Goal: Find specific page/section: Find specific page/section

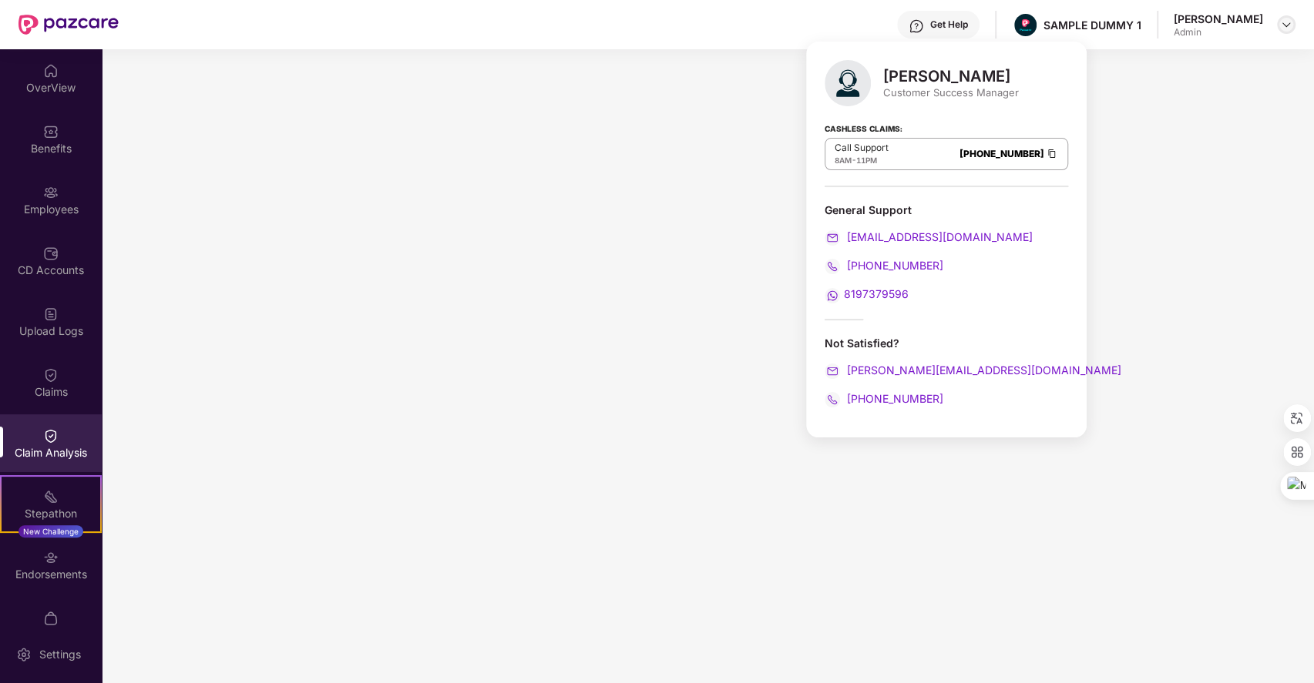
click at [1285, 27] on img at bounding box center [1286, 24] width 12 height 12
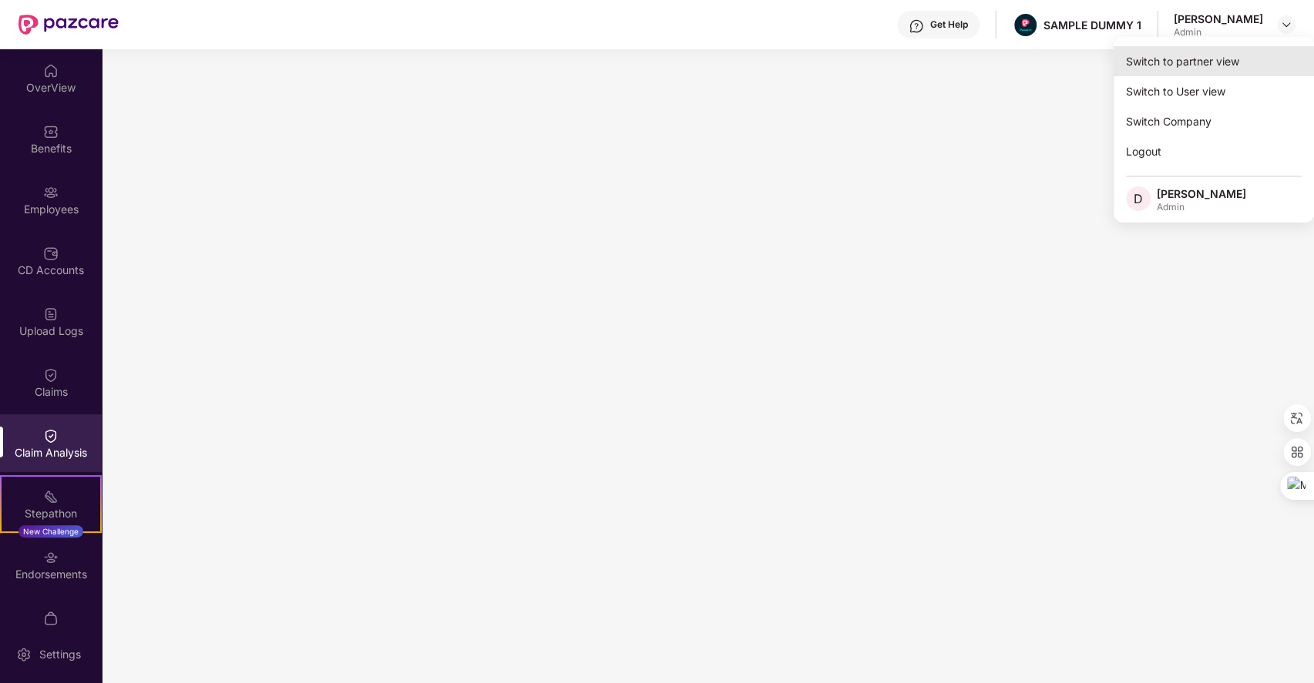
click at [1173, 62] on div "Switch to partner view" at bounding box center [1213, 61] width 200 height 30
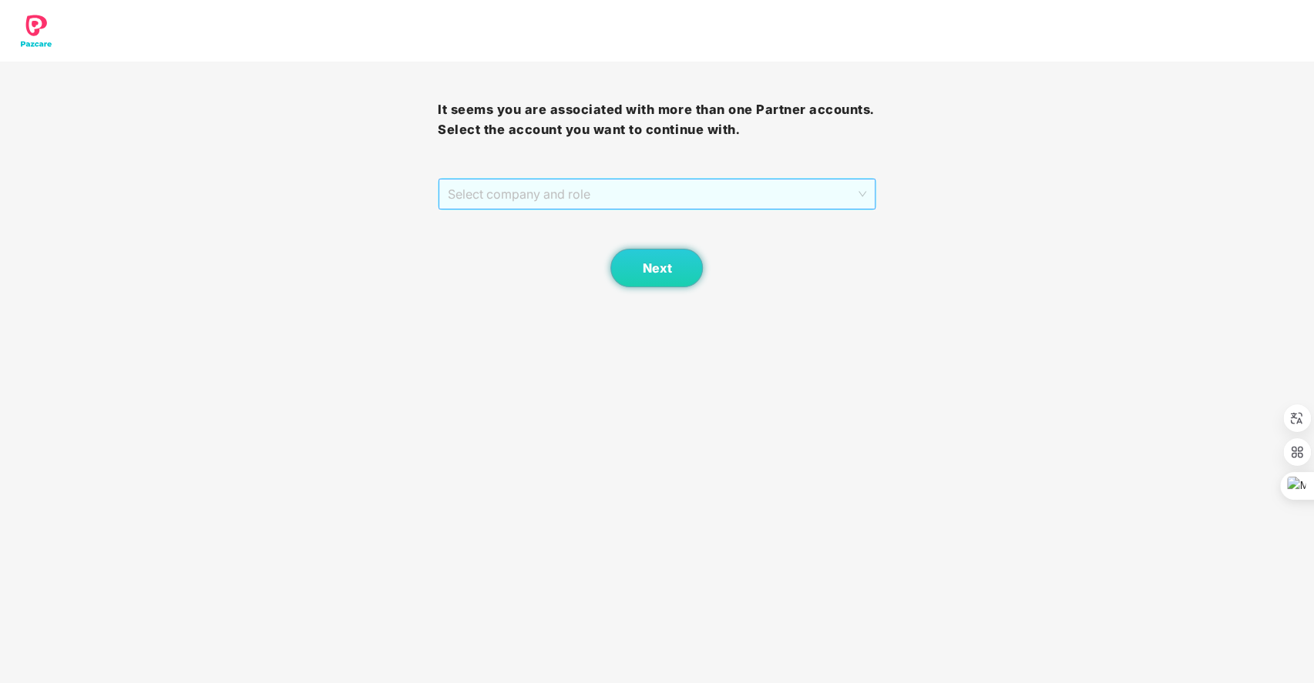
click at [656, 183] on span "Select company and role" at bounding box center [657, 194] width 418 height 29
click at [637, 230] on div "Pazcare - SALES" at bounding box center [656, 224] width 419 height 17
click at [637, 230] on div "Next" at bounding box center [657, 248] width 438 height 77
click at [659, 277] on button "Next" at bounding box center [656, 268] width 92 height 39
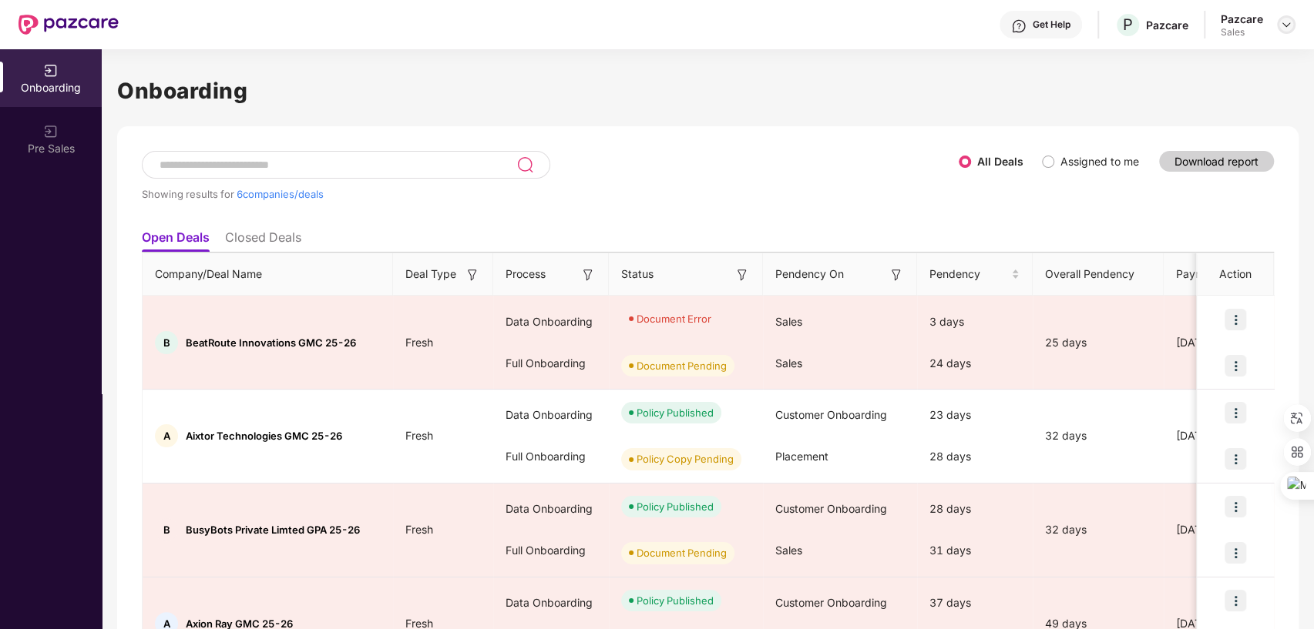
click at [1285, 19] on img at bounding box center [1286, 24] width 12 height 12
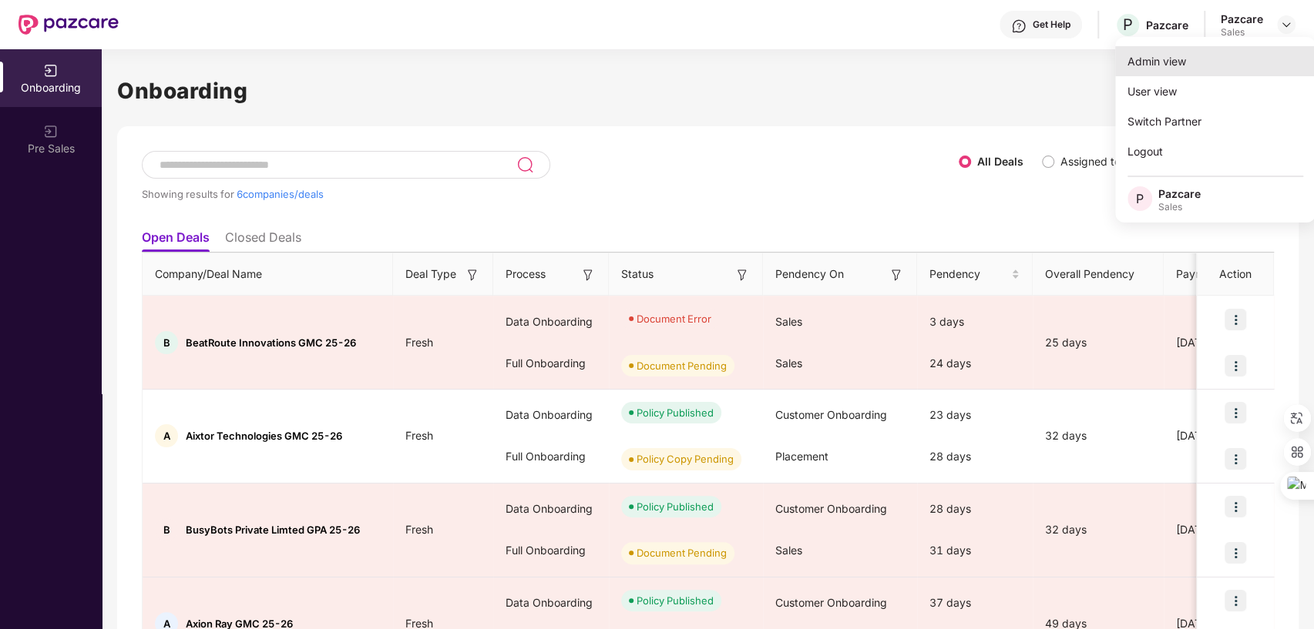
click at [1160, 60] on div "Admin view" at bounding box center [1215, 61] width 200 height 30
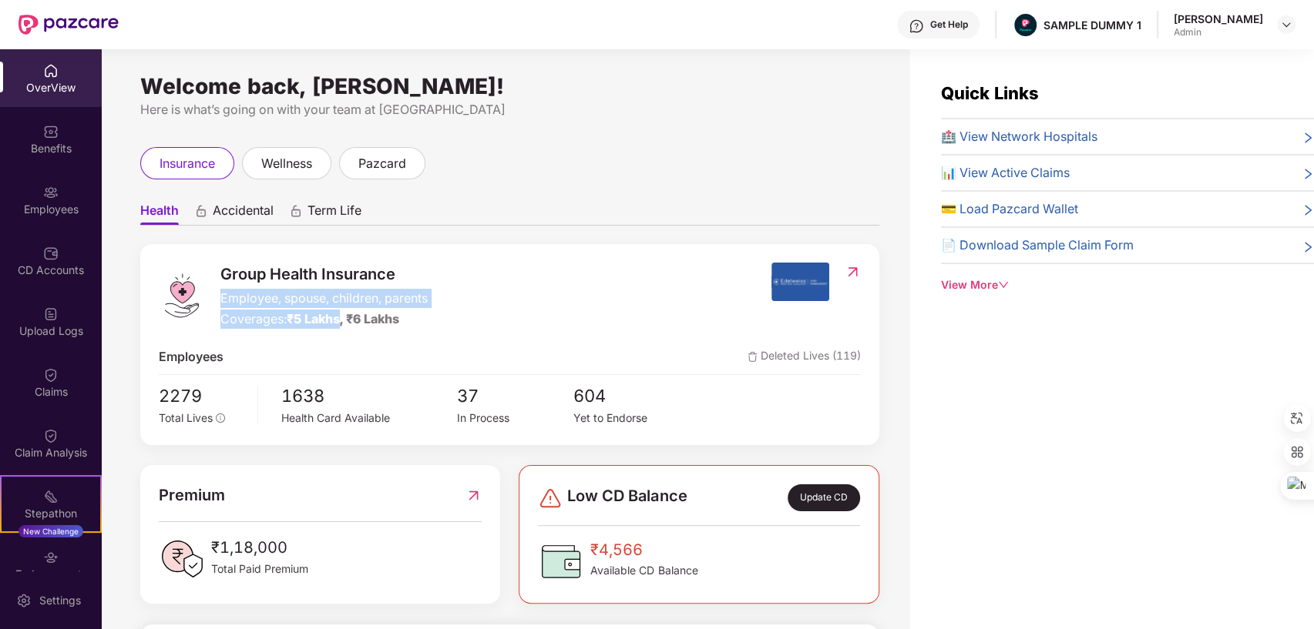
drag, startPoint x: 222, startPoint y: 299, endPoint x: 344, endPoint y: 322, distance: 123.9
click at [344, 322] on div "Group Health Insurance Employee, spouse, children, parents Coverages: ₹5 Lakhs,…" at bounding box center [323, 296] width 207 height 66
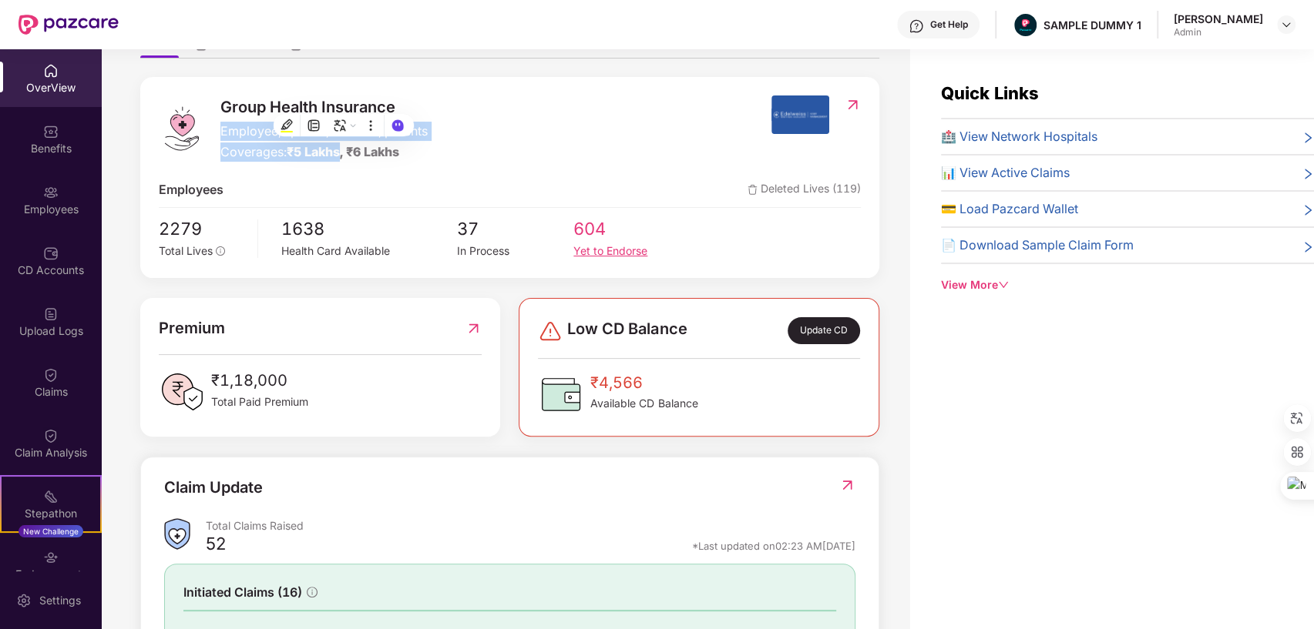
scroll to position [223, 0]
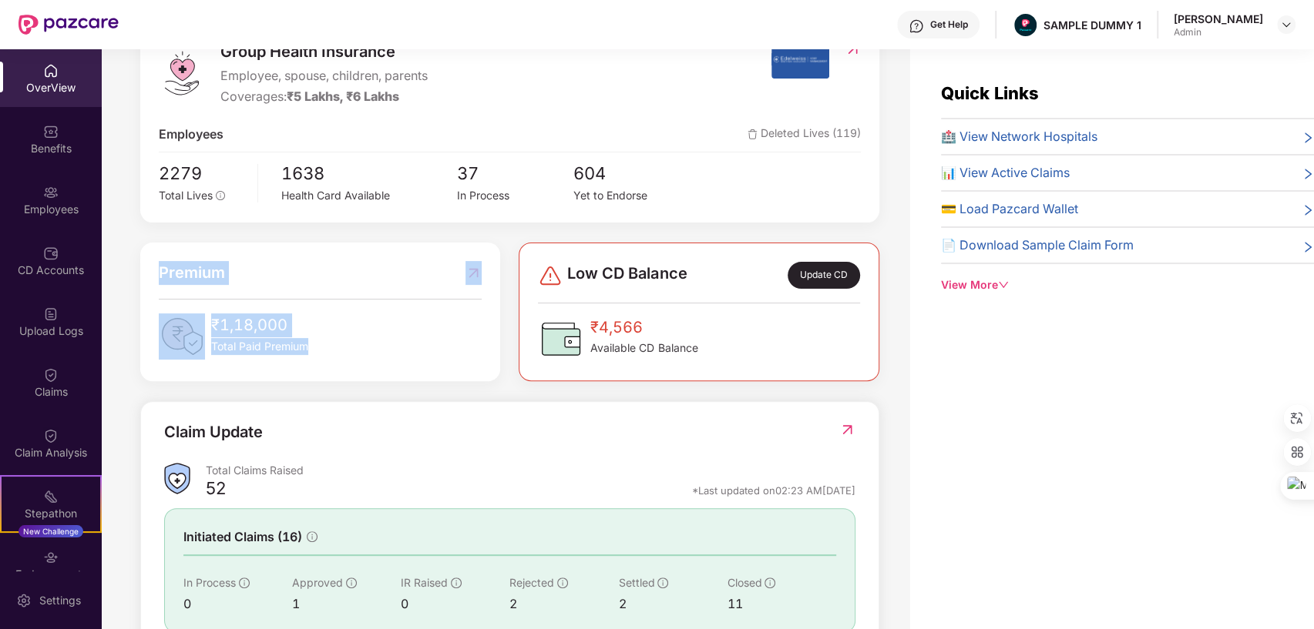
drag, startPoint x: 160, startPoint y: 267, endPoint x: 334, endPoint y: 348, distance: 192.3
click at [334, 348] on div "Premium ₹1,18,000 Total Paid Premium" at bounding box center [320, 310] width 323 height 99
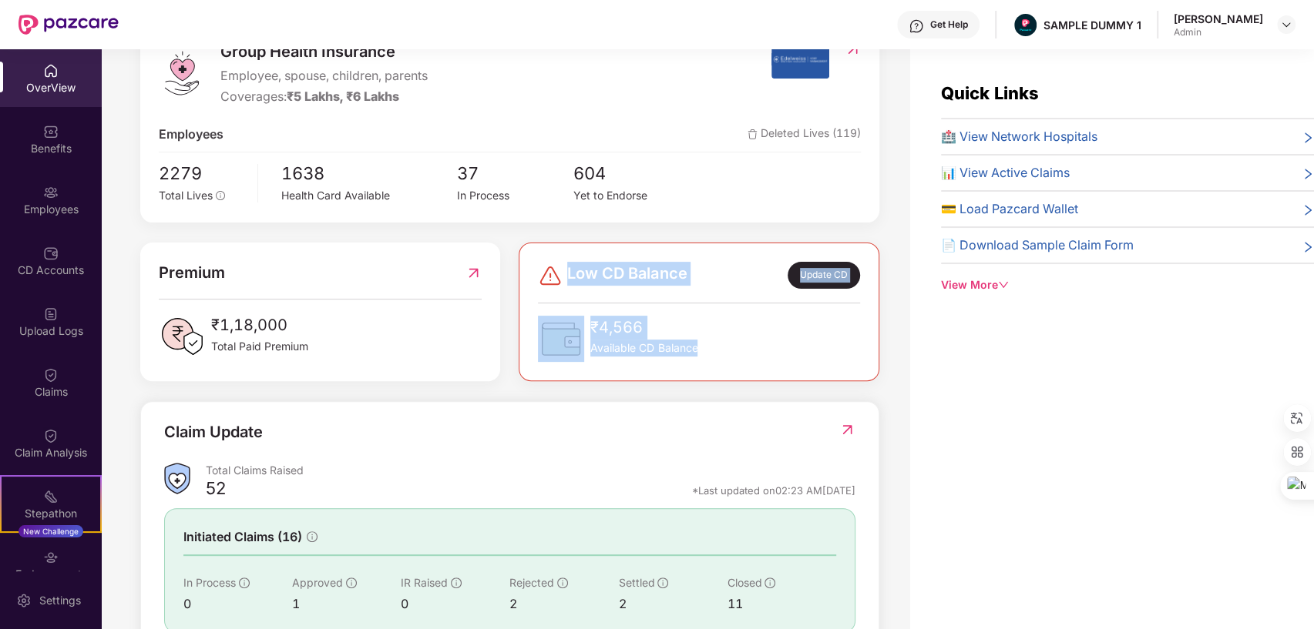
drag, startPoint x: 570, startPoint y: 271, endPoint x: 726, endPoint y: 350, distance: 174.3
click at [726, 350] on div "Low CD Balance Update CD ₹4,566 Available CD Balance" at bounding box center [698, 312] width 321 height 100
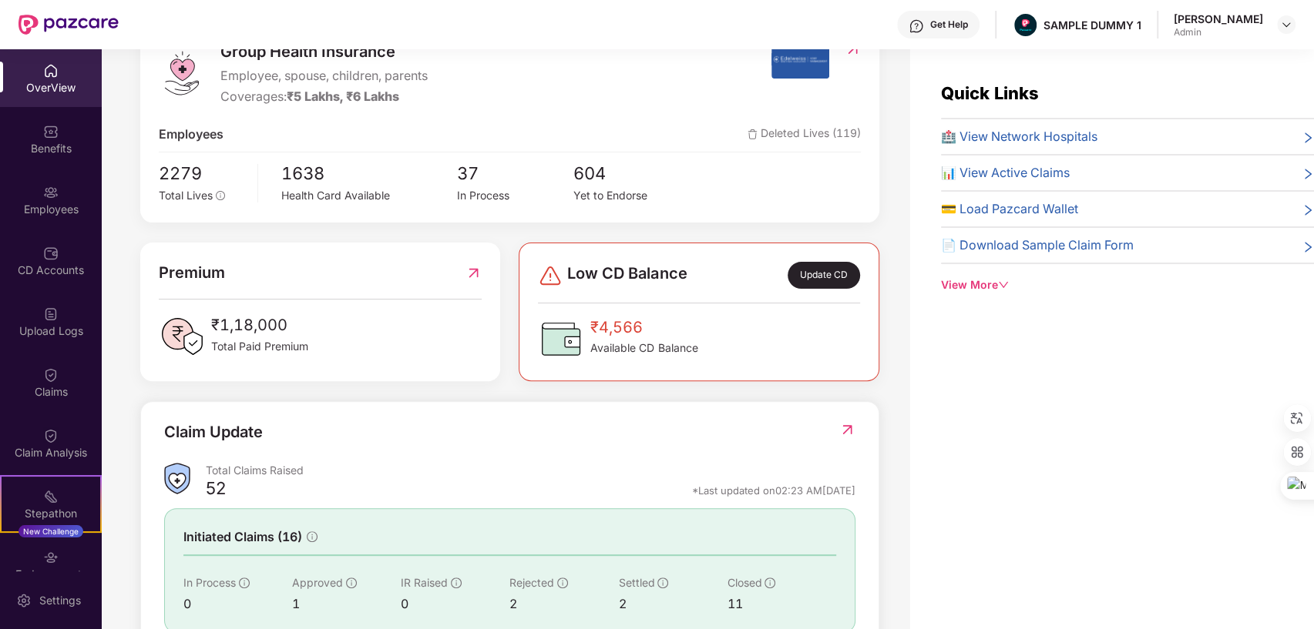
click at [934, 368] on div "Quick Links 🏥 View Network Hospitals 📊 View Active Claims 💳 Load Pazcard Wallet…" at bounding box center [1112, 363] width 404 height 629
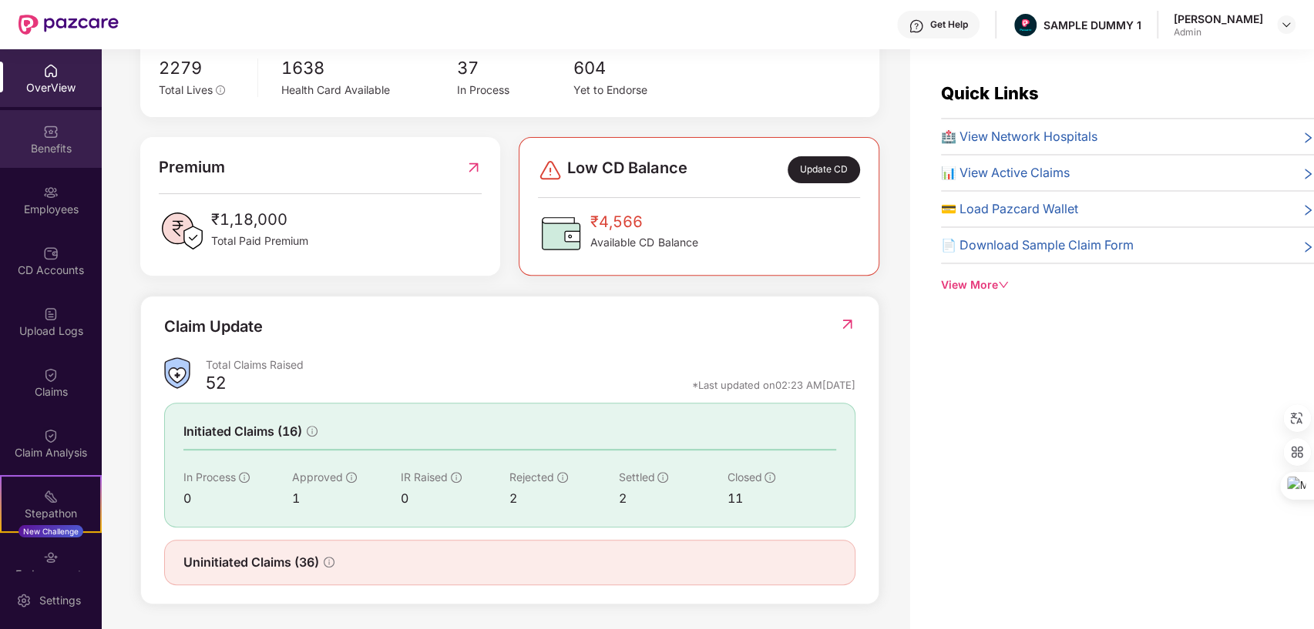
click at [65, 145] on div "Benefits" at bounding box center [51, 148] width 102 height 15
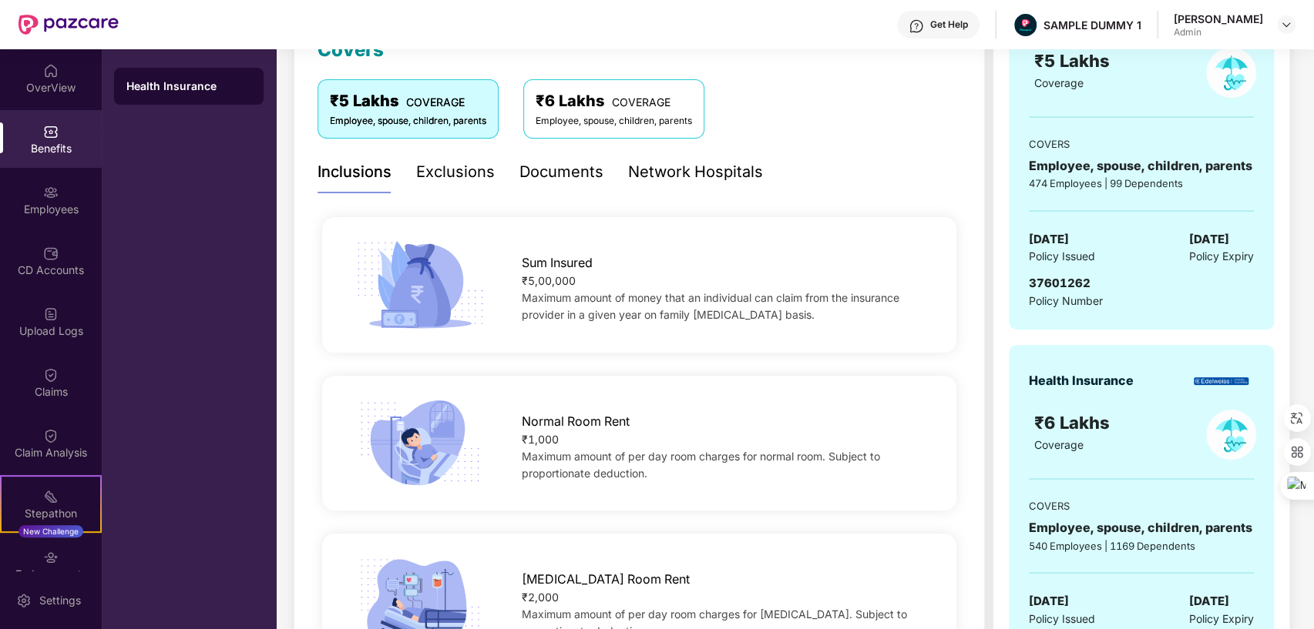
scroll to position [225, 0]
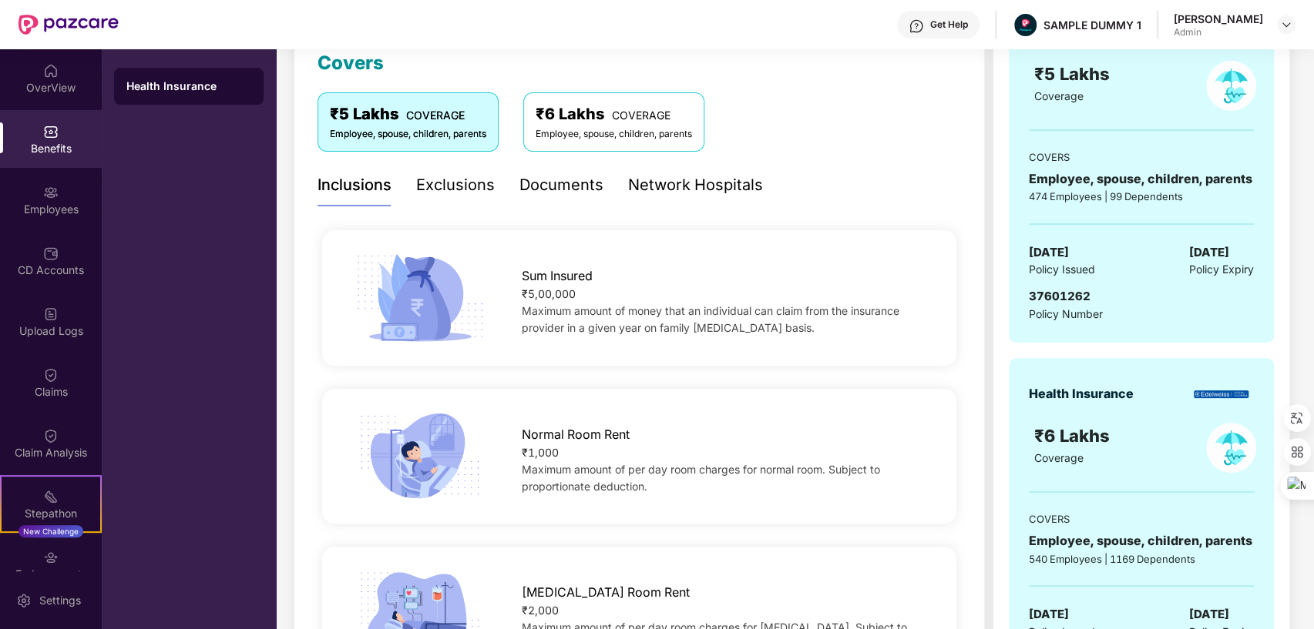
click at [679, 174] on div "Network Hospitals" at bounding box center [695, 185] width 135 height 24
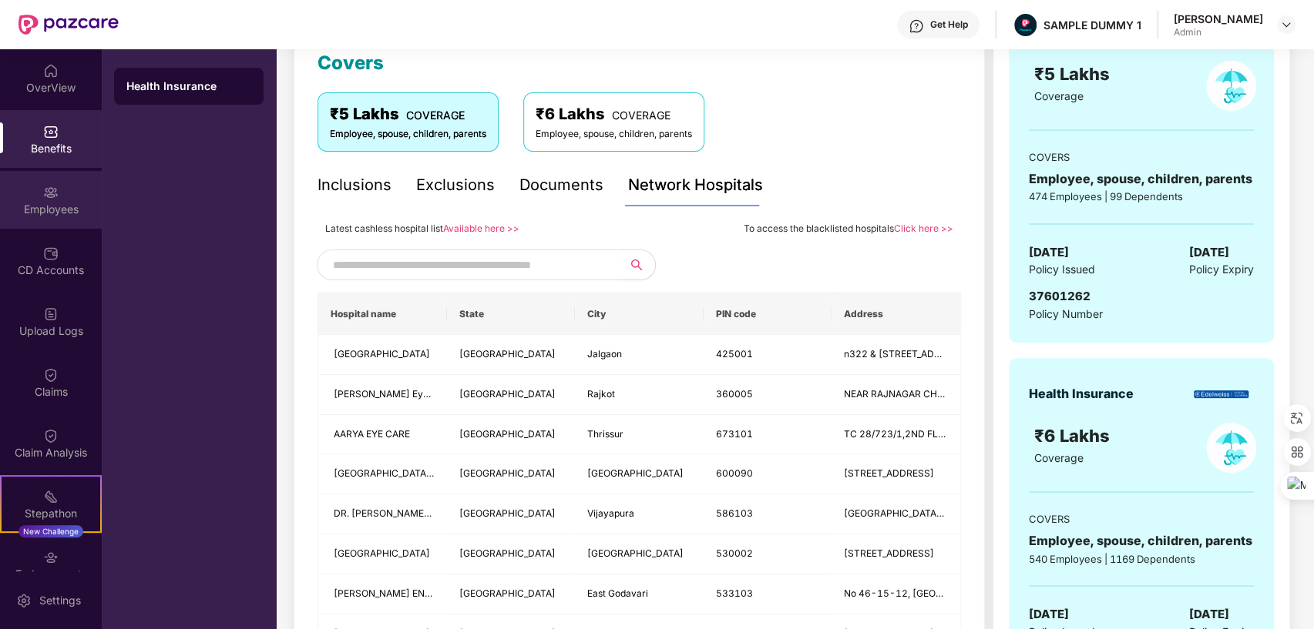
click at [70, 207] on div "Employees" at bounding box center [51, 209] width 102 height 15
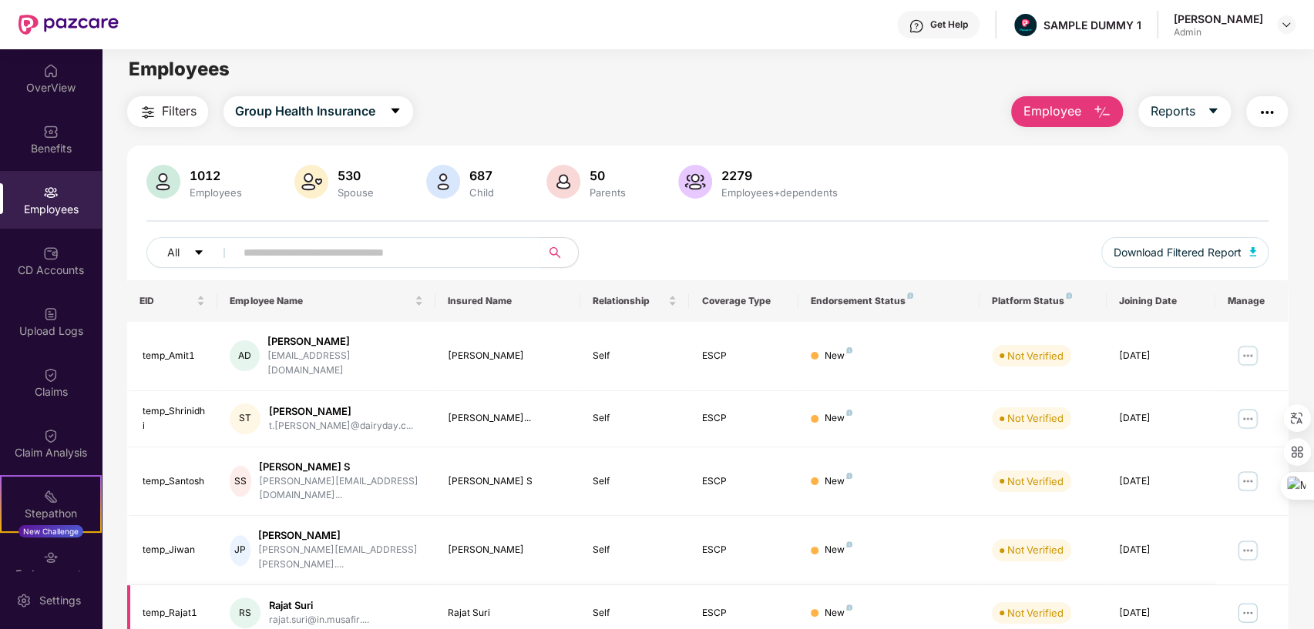
scroll to position [0, 0]
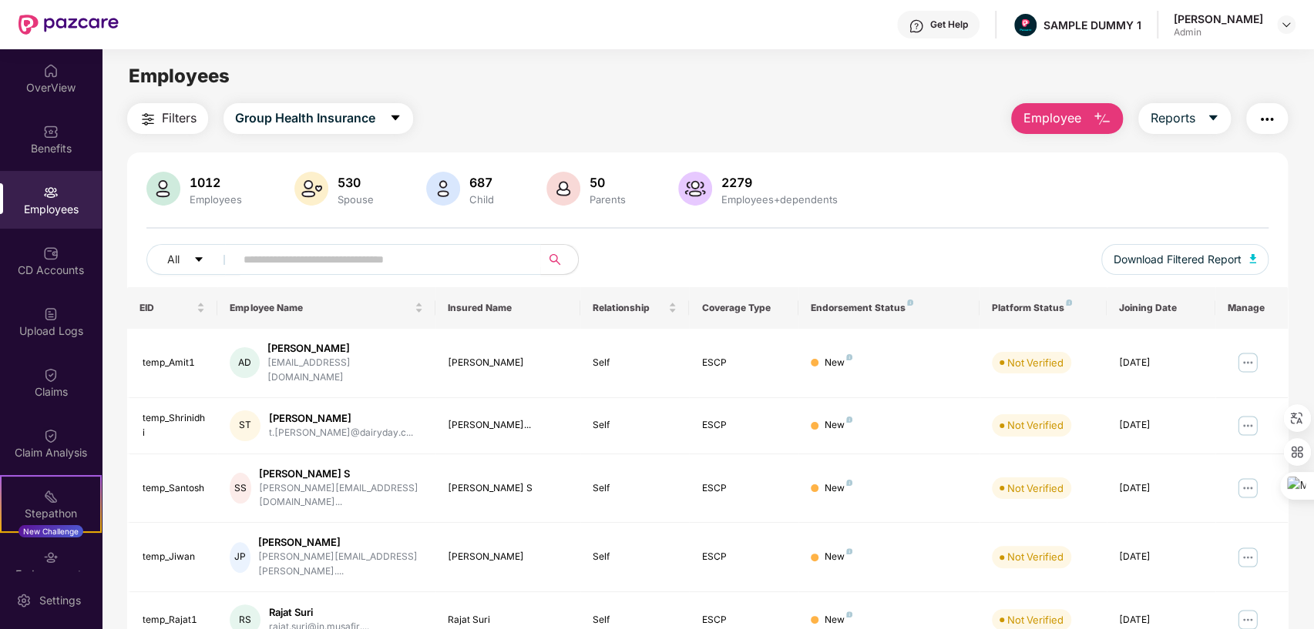
click at [1059, 113] on span "Employee" at bounding box center [1051, 118] width 58 height 19
click at [1199, 122] on button "Reports" at bounding box center [1184, 118] width 92 height 31
click at [1270, 115] on img "button" at bounding box center [1266, 119] width 18 height 18
click at [52, 383] on div "Claims" at bounding box center [51, 383] width 102 height 58
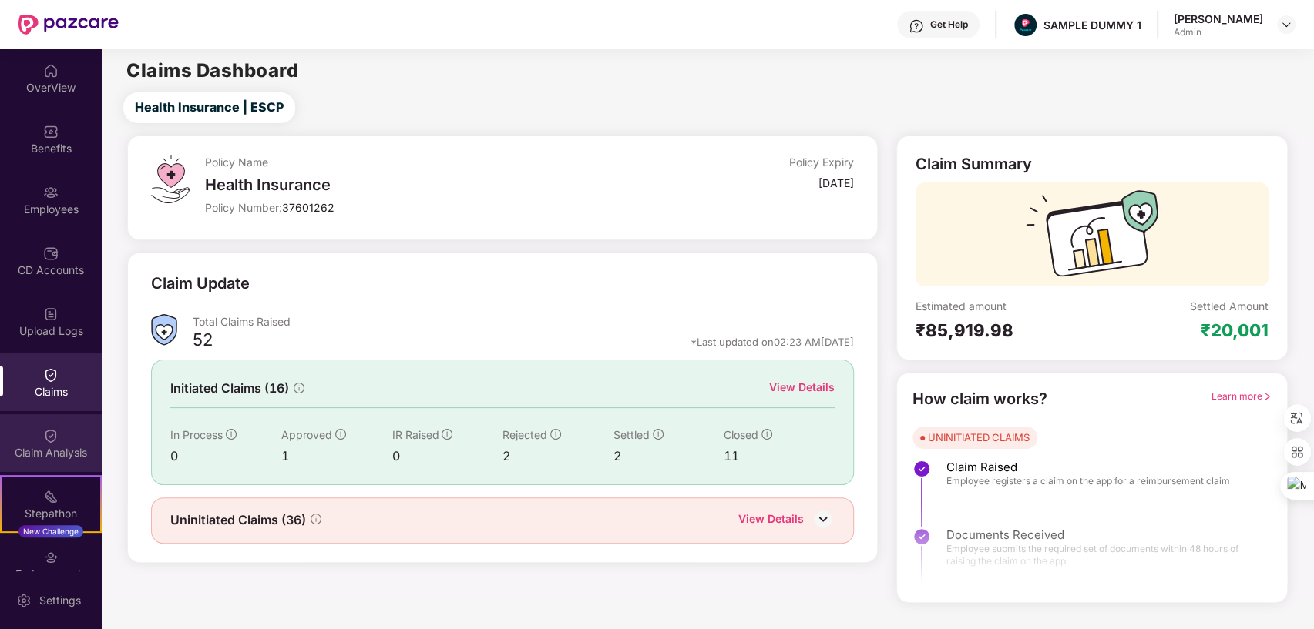
click at [56, 448] on div "Claim Analysis" at bounding box center [51, 452] width 102 height 15
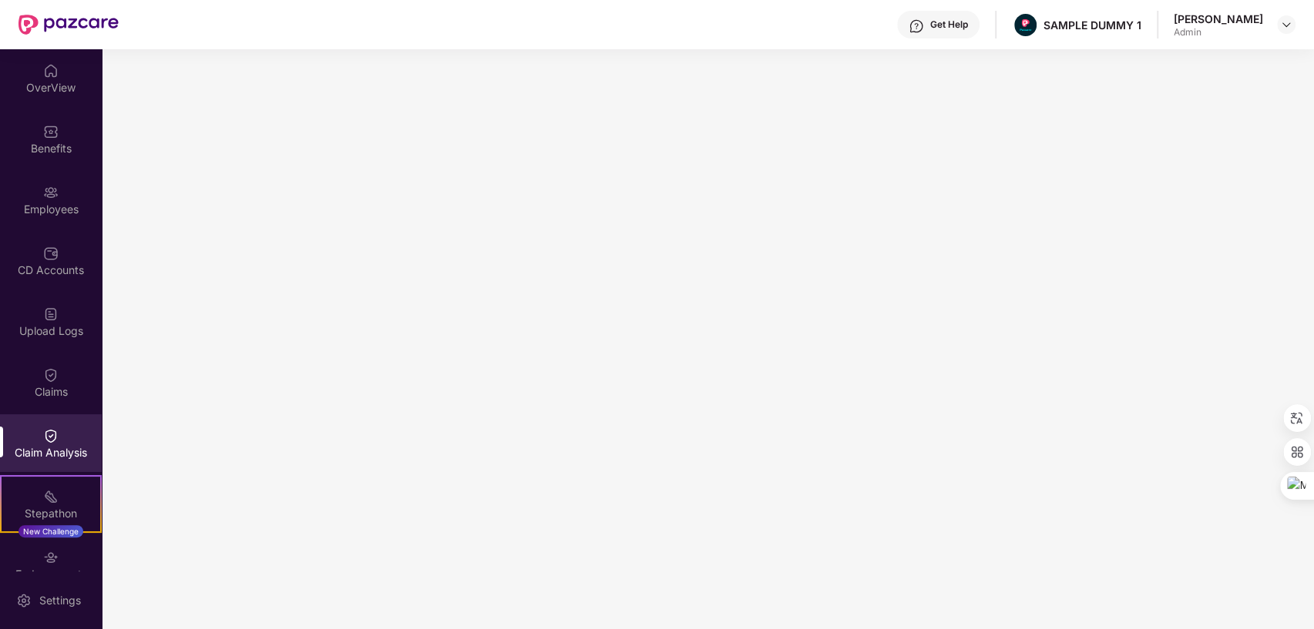
click at [930, 18] on div "Get Help" at bounding box center [949, 24] width 38 height 12
